Goal: Task Accomplishment & Management: Use online tool/utility

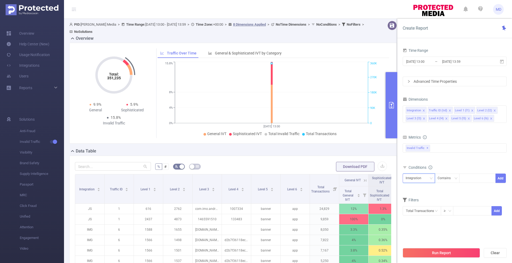
click at [415, 175] on div "Integration" at bounding box center [415, 178] width 19 height 9
click at [422, 177] on div "Integration" at bounding box center [415, 178] width 19 height 9
click at [418, 197] on li "Traffic ID (tid)" at bounding box center [419, 197] width 32 height 9
click at [474, 179] on div at bounding box center [477, 178] width 31 height 9
type input "9"
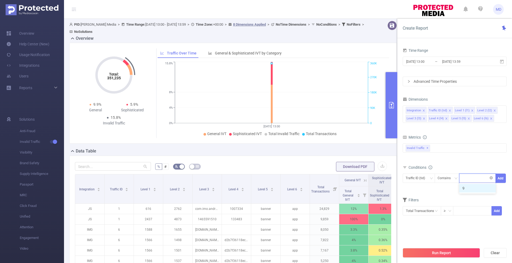
type input "2"
click at [458, 251] on button "Run Report" at bounding box center [441, 253] width 77 height 10
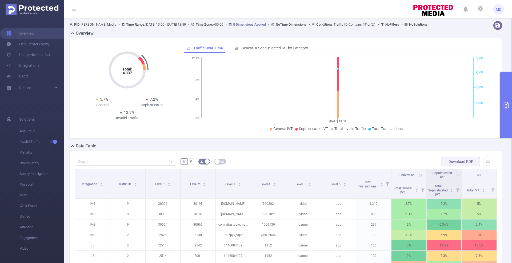
drag, startPoint x: 506, startPoint y: 100, endPoint x: 505, endPoint y: 105, distance: 4.3
click at [506, 100] on button "primary" at bounding box center [506, 105] width 12 height 66
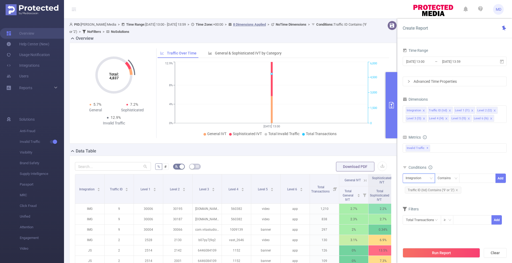
click at [417, 178] on div "Integration" at bounding box center [415, 178] width 19 height 9
click at [417, 232] on li "Level 4 (l4)" at bounding box center [419, 231] width 32 height 9
click at [470, 177] on div at bounding box center [477, 178] width 31 height 9
paste input "558"
type input "558"
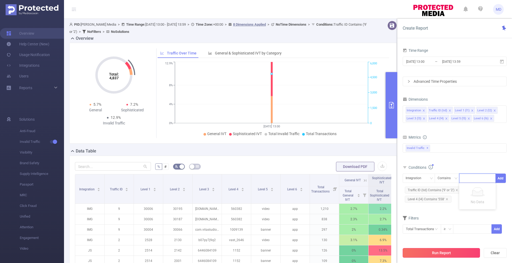
click at [462, 253] on button "Run Report" at bounding box center [441, 253] width 77 height 10
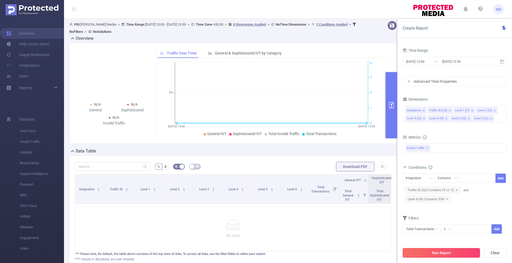
click at [458, 253] on button "Run Report" at bounding box center [441, 253] width 77 height 10
click at [428, 60] on input "[DATE] 13:00" at bounding box center [427, 61] width 43 height 7
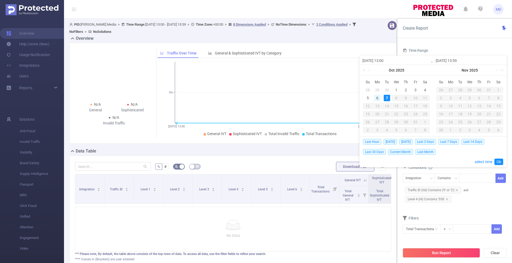
click at [376, 97] on div "6" at bounding box center [377, 98] width 6 height 6
click at [387, 99] on div "7" at bounding box center [387, 98] width 6 height 6
type input "[DATE] 13:00"
click at [457, 252] on button "Run Report" at bounding box center [441, 253] width 77 height 10
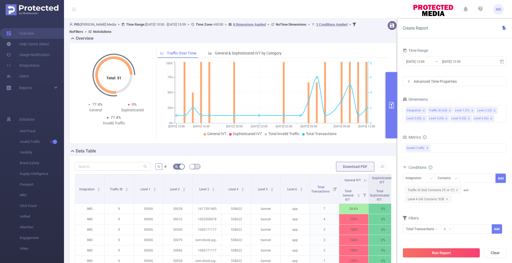
click at [392, 131] on button "primary" at bounding box center [392, 105] width 12 height 66
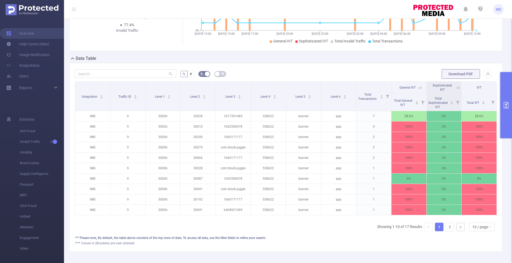
scroll to position [113, 0]
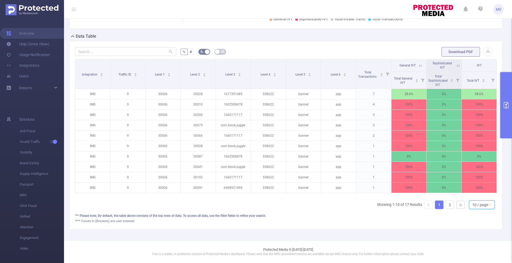
click at [475, 206] on div "10 / page" at bounding box center [480, 205] width 16 height 8
click at [473, 196] on li "50 / page" at bounding box center [477, 199] width 26 height 9
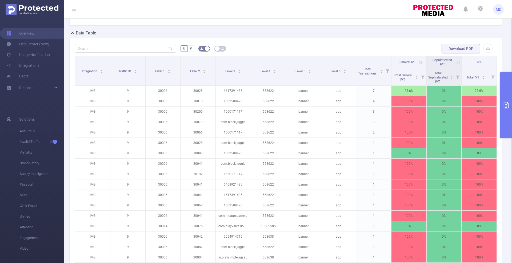
click at [507, 113] on button "primary" at bounding box center [506, 105] width 12 height 66
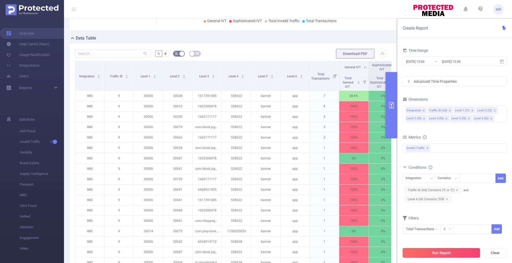
click at [438, 253] on button "Run Report" at bounding box center [441, 253] width 77 height 10
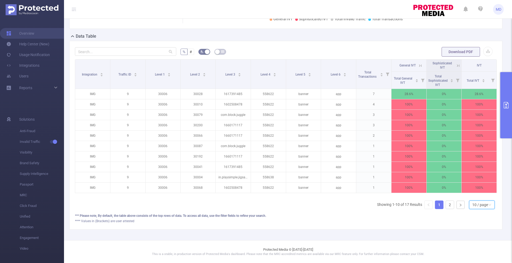
click at [477, 209] on div "10 / page" at bounding box center [482, 204] width 26 height 9
click at [482, 197] on li "50 / page" at bounding box center [477, 199] width 26 height 9
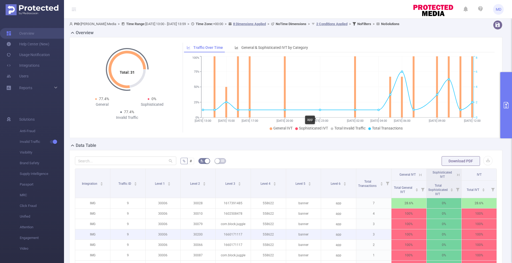
scroll to position [0, 0]
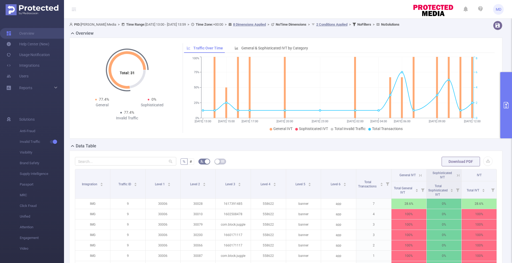
click at [509, 113] on button "primary" at bounding box center [506, 105] width 12 height 66
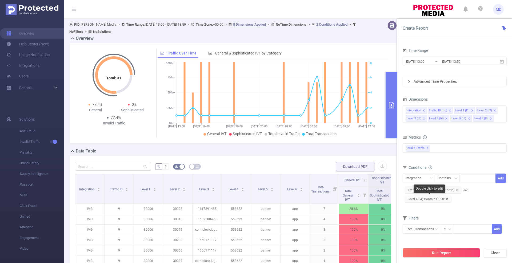
click at [447, 198] on icon "icon: close" at bounding box center [447, 199] width 2 height 2
click at [416, 177] on div "Integration" at bounding box center [415, 178] width 19 height 9
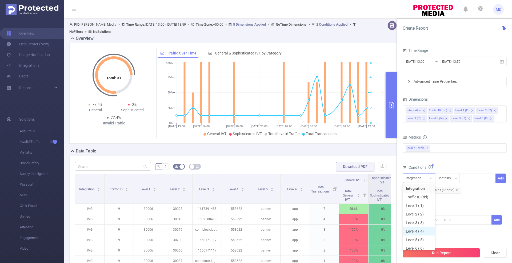
click at [414, 229] on li "Level 4 (l4)" at bounding box center [419, 231] width 32 height 9
click at [477, 180] on div at bounding box center [477, 178] width 31 height 9
paste input "1005483"
type input "1005483"
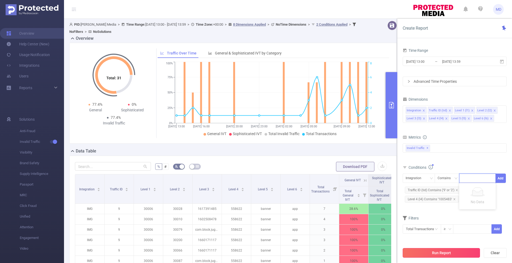
click at [457, 252] on button "Run Report" at bounding box center [441, 253] width 77 height 10
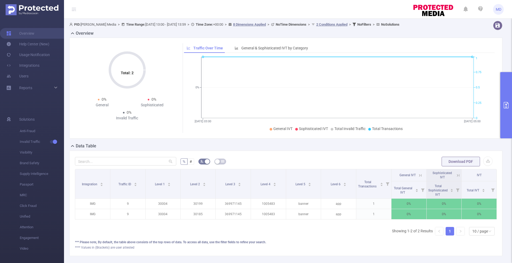
click at [279, 232] on div "Integration Traffic ID Level 1 Level 2 Level 3 Level 4 Level 5 Level 6 Total Tr…" at bounding box center [286, 204] width 422 height 71
click at [509, 100] on button "primary" at bounding box center [506, 105] width 12 height 66
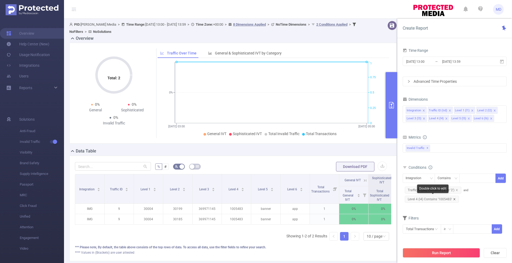
click at [454, 198] on icon "icon: close" at bounding box center [454, 199] width 3 height 3
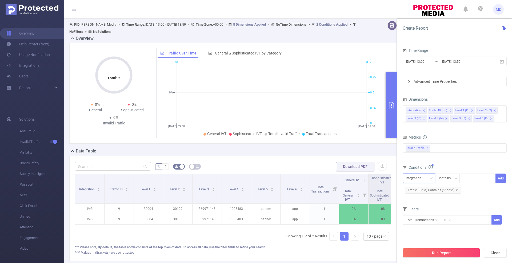
click at [423, 179] on div "Integration" at bounding box center [415, 178] width 19 height 9
click at [416, 230] on li "Level 4 (l4)" at bounding box center [419, 231] width 32 height 9
click at [470, 178] on div at bounding box center [477, 178] width 31 height 9
paste input "ef9a96c5a1"
type input "ef9a96c5a1"
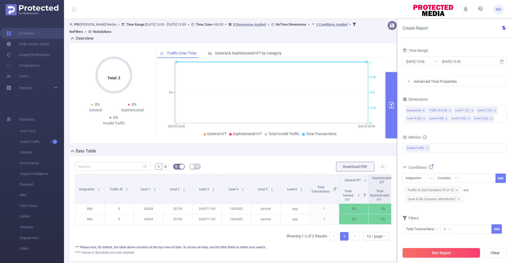
click at [461, 254] on button "Run Report" at bounding box center [441, 253] width 77 height 10
